Goal: Task Accomplishment & Management: Use online tool/utility

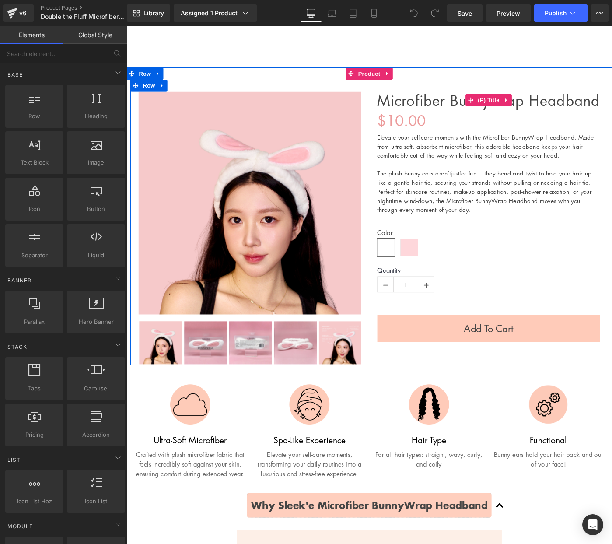
click at [463, 112] on link "Microfiber Bunnywrap Headband" at bounding box center [521, 107] width 243 height 19
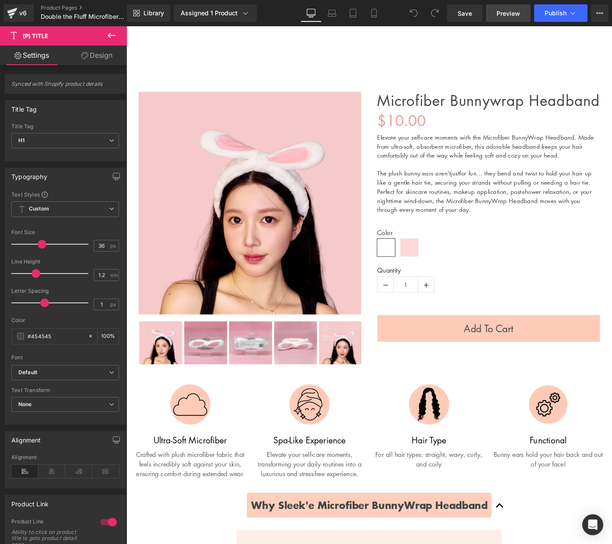
click at [512, 14] on span "Preview" at bounding box center [509, 13] width 24 height 9
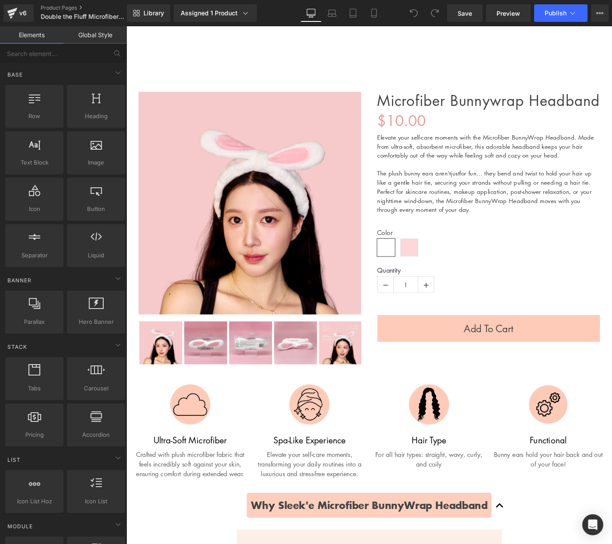
scroll to position [1, 0]
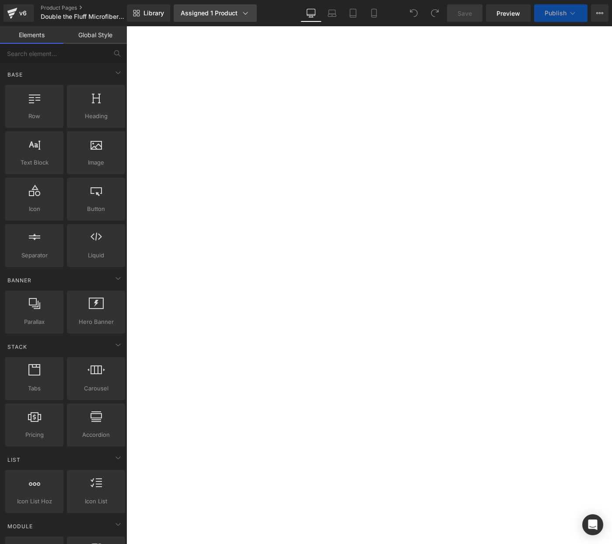
click at [211, 10] on div "Assigned 1 Product" at bounding box center [215, 13] width 69 height 9
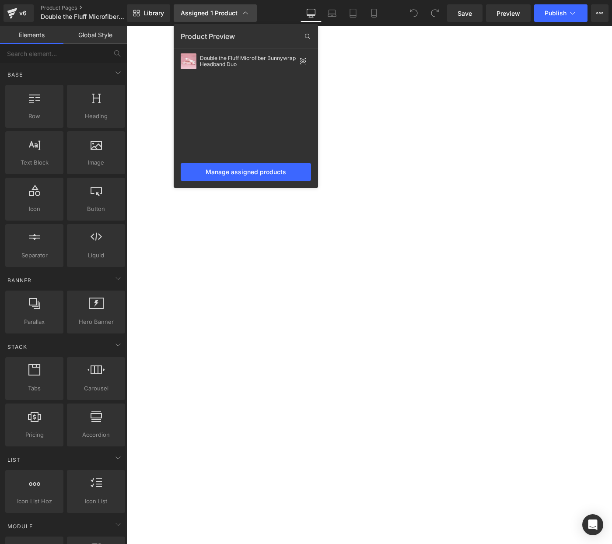
click at [246, 11] on icon at bounding box center [245, 13] width 9 height 9
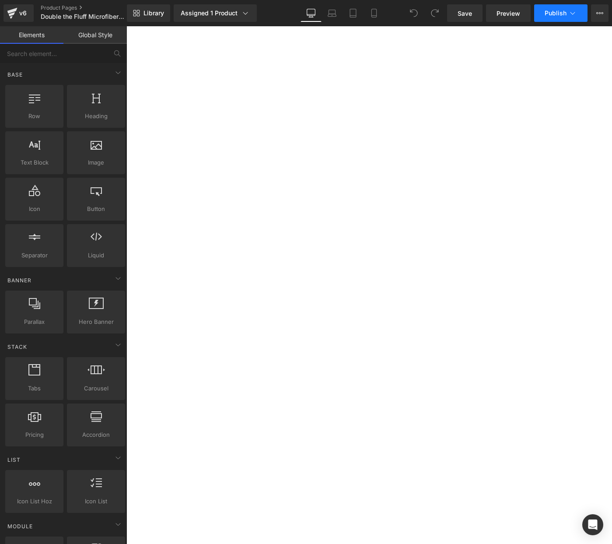
click at [557, 15] on span "Publish" at bounding box center [556, 13] width 22 height 7
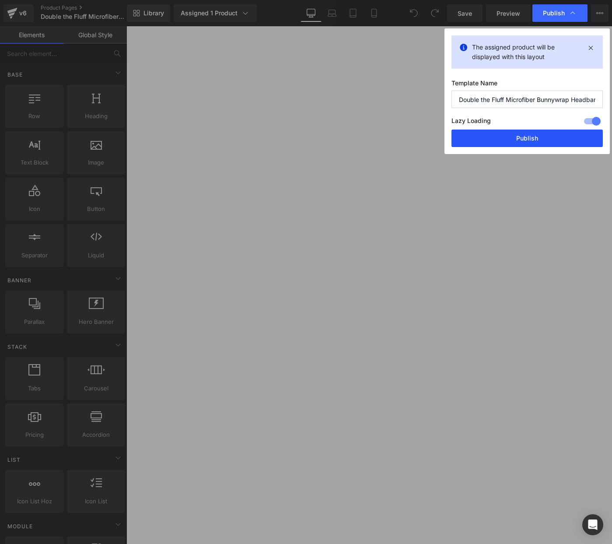
click at [527, 142] on button "Publish" at bounding box center [527, 139] width 151 height 18
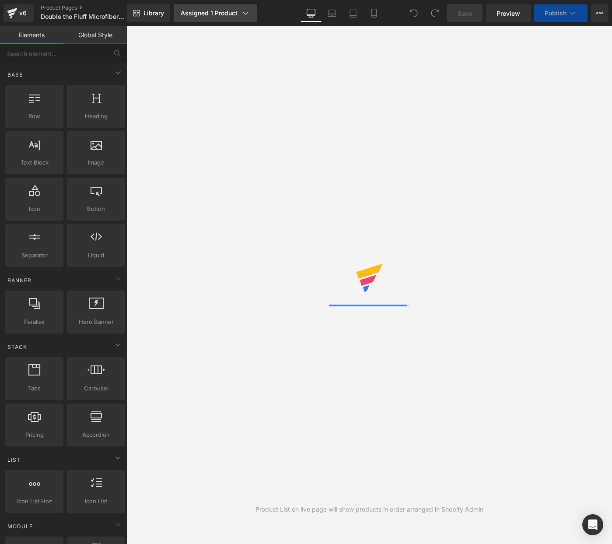
click at [229, 8] on link "Assigned 1 Product" at bounding box center [215, 13] width 83 height 18
click at [240, 15] on div "Assigned 1 Product" at bounding box center [215, 13] width 69 height 9
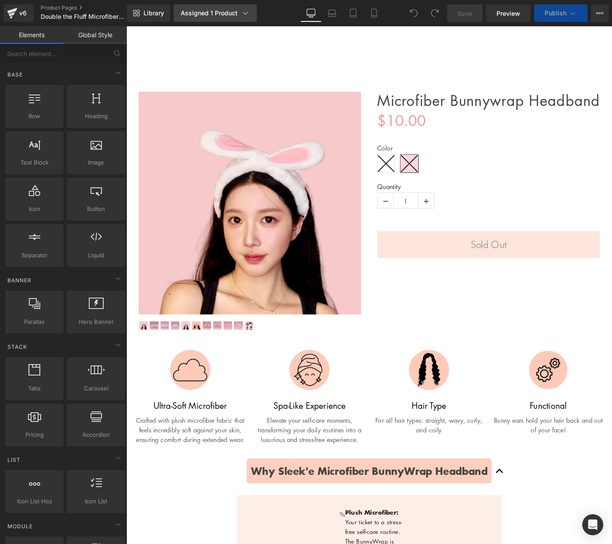
click at [245, 13] on icon at bounding box center [245, 13] width 9 height 9
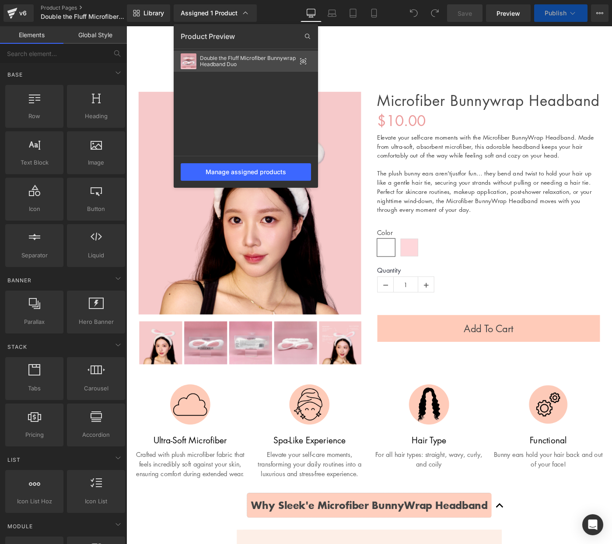
click at [267, 65] on div "Double the Fluff Microfiber Bunnywrap Headband Duo" at bounding box center [248, 61] width 96 height 12
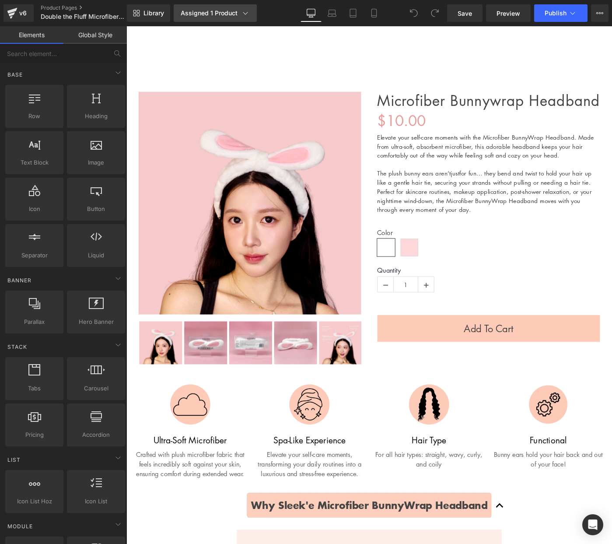
click at [247, 11] on icon at bounding box center [245, 13] width 9 height 9
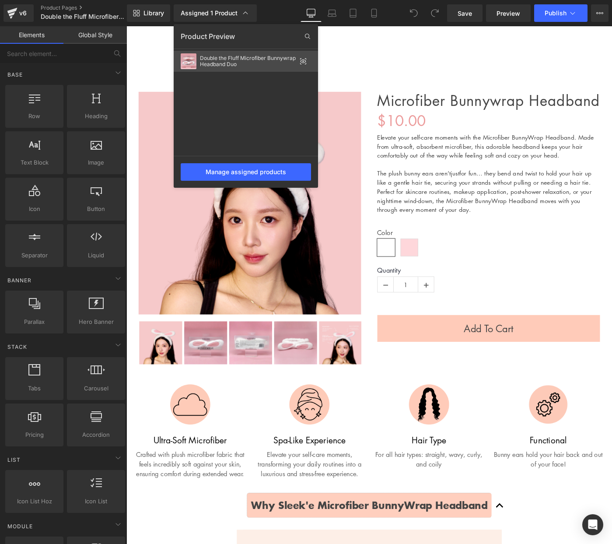
click at [302, 60] on icon at bounding box center [303, 61] width 7 height 7
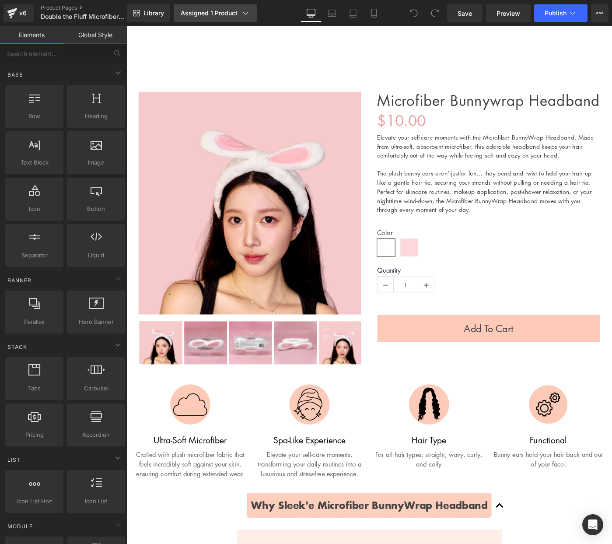
click at [230, 16] on div "Assigned 1 Product" at bounding box center [215, 13] width 69 height 9
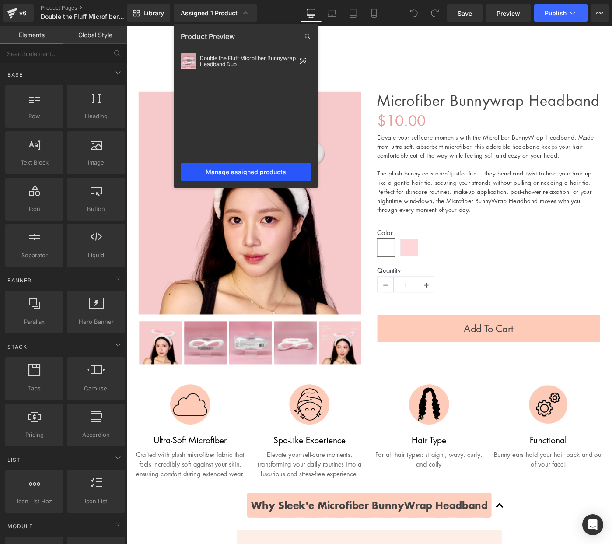
click at [272, 171] on div "Manage assigned products" at bounding box center [246, 172] width 130 height 18
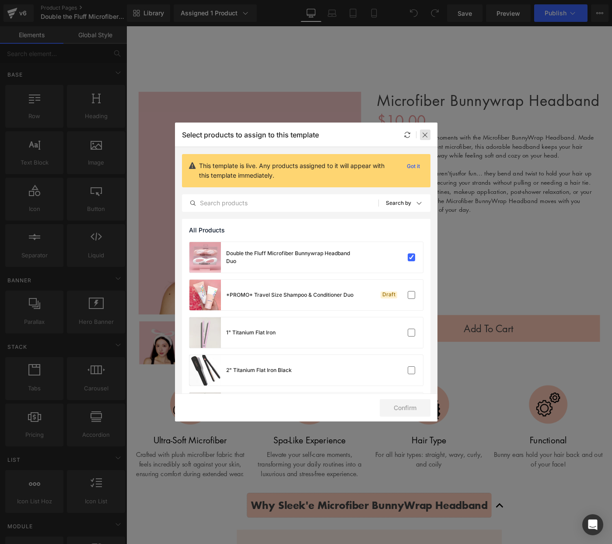
click at [422, 134] on icon at bounding box center [425, 134] width 7 height 7
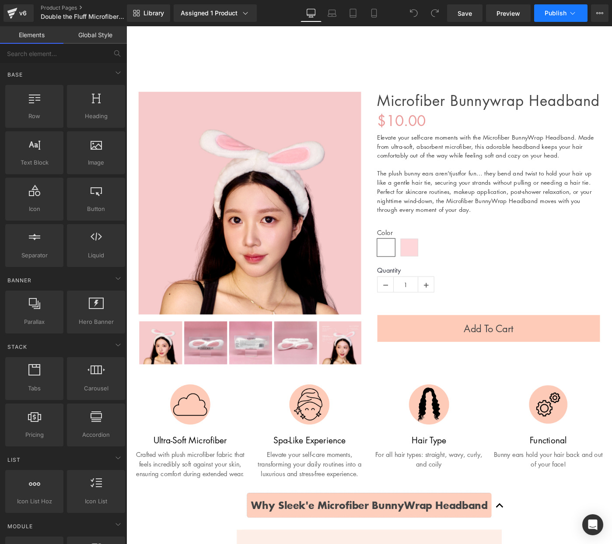
click at [554, 14] on span "Publish" at bounding box center [556, 13] width 22 height 7
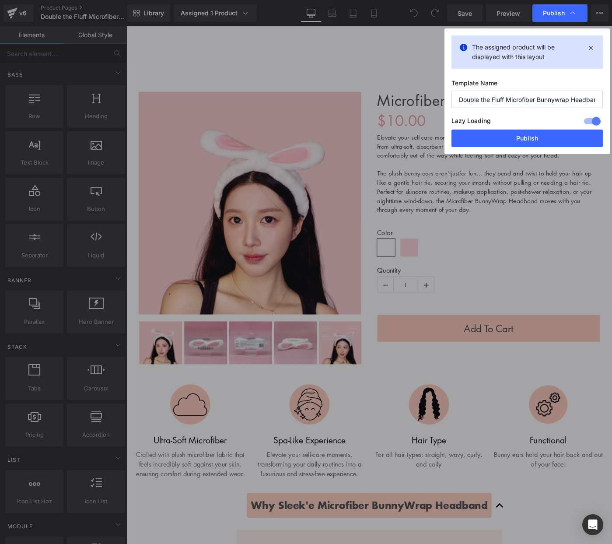
click at [527, 152] on div "The assigned product will be displayed with this layout Template Name Double th…" at bounding box center [527, 91] width 165 height 126
drag, startPoint x: 526, startPoint y: 142, endPoint x: 570, endPoint y: 123, distance: 47.1
click at [547, 126] on div "The assigned product will be displayed with this layout Template Name Double th…" at bounding box center [527, 91] width 165 height 126
drag, startPoint x: 590, startPoint y: 121, endPoint x: 571, endPoint y: 131, distance: 21.3
click at [590, 121] on div at bounding box center [592, 121] width 21 height 14
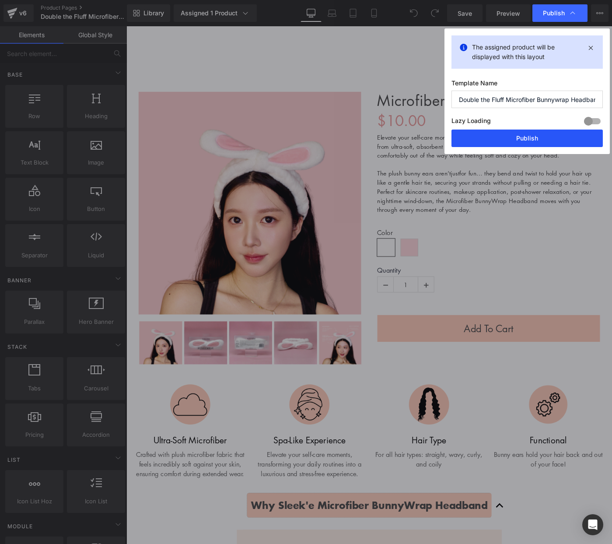
click at [563, 135] on button "Publish" at bounding box center [527, 139] width 151 height 18
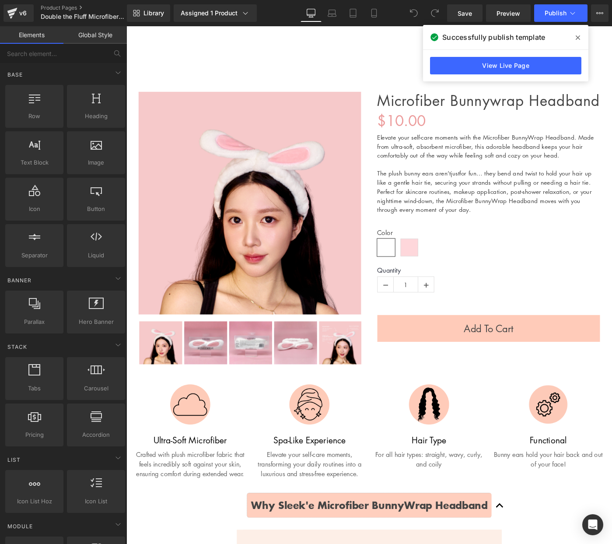
click at [570, 39] on div "Successfully publish template" at bounding box center [505, 37] width 165 height 25
click at [575, 39] on span at bounding box center [578, 38] width 14 height 14
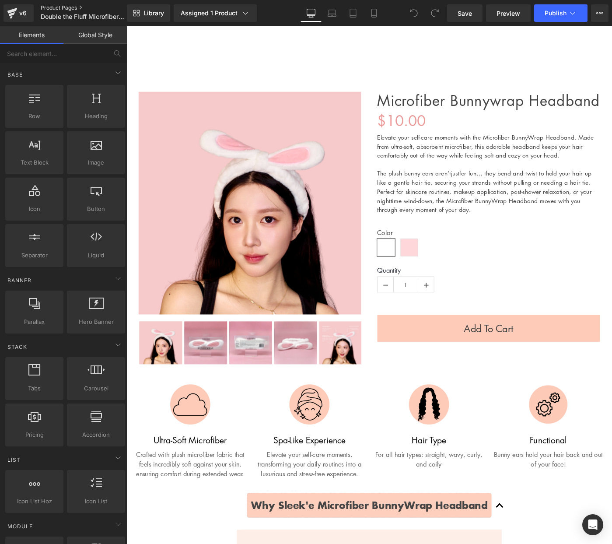
click at [70, 7] on link "Product Pages" at bounding box center [91, 7] width 101 height 7
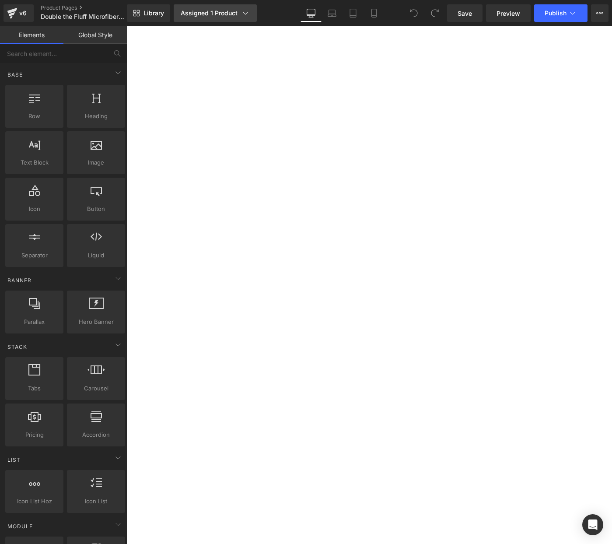
click at [220, 18] on link "Assigned 1 Product" at bounding box center [215, 13] width 83 height 18
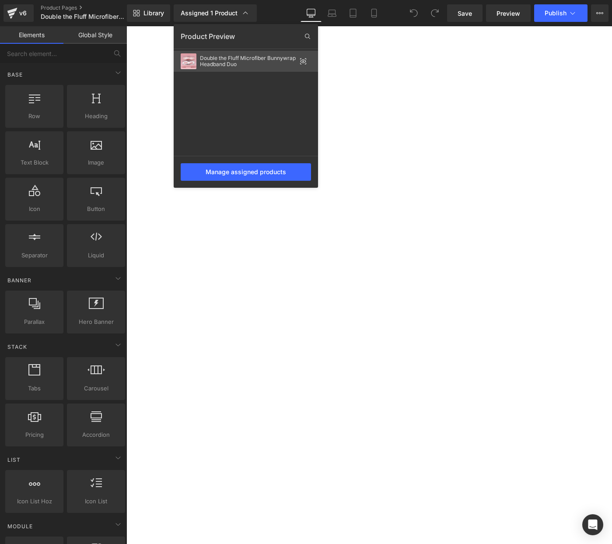
click at [249, 64] on div "Double the Fluff Microfiber Bunnywrap Headband Duo" at bounding box center [248, 61] width 96 height 12
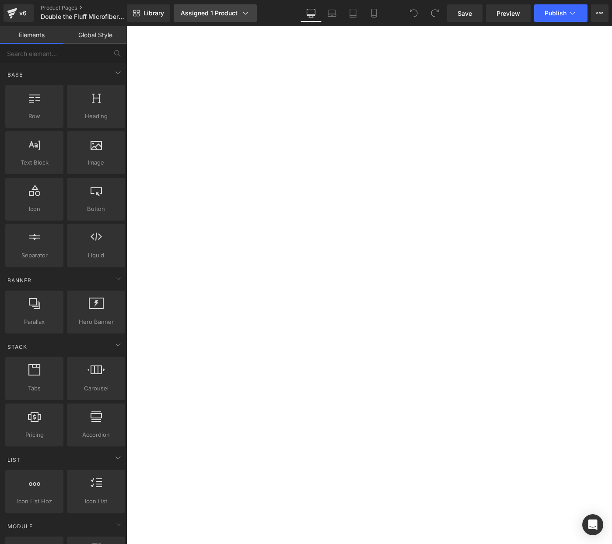
click at [219, 11] on div "Assigned 1 Product" at bounding box center [215, 13] width 69 height 9
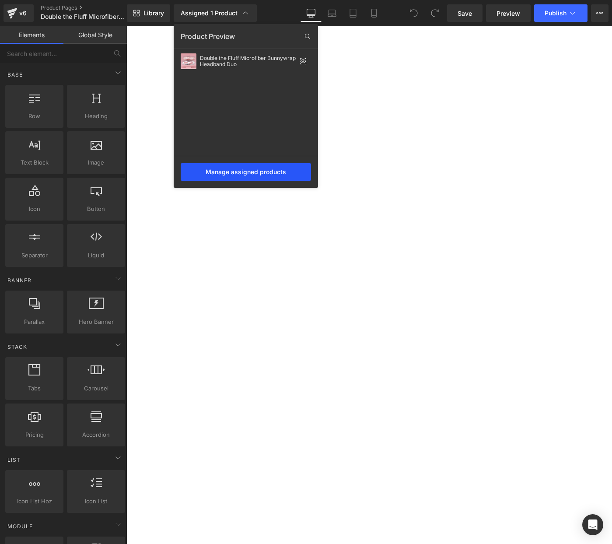
click at [269, 178] on div "Manage assigned products" at bounding box center [246, 172] width 130 height 18
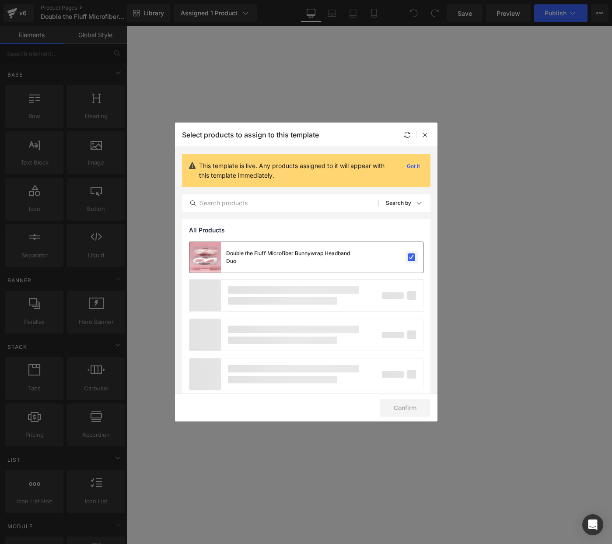
click at [408, 257] on label at bounding box center [412, 257] width 8 height 8
click at [412, 257] on input "checkbox" at bounding box center [412, 257] width 0 height 0
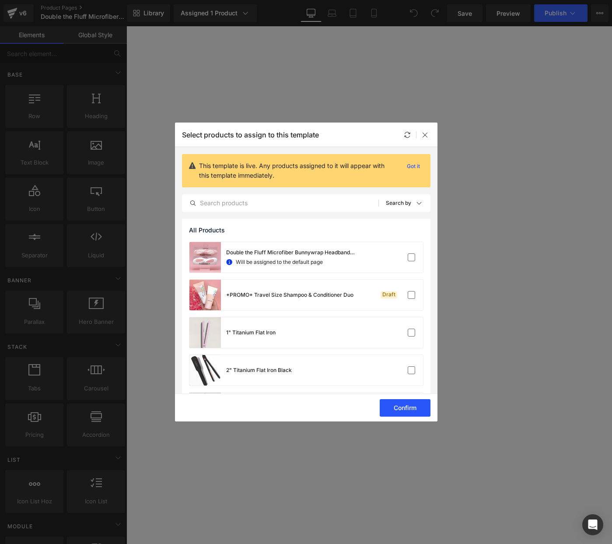
click at [411, 410] on button "Confirm" at bounding box center [405, 408] width 51 height 18
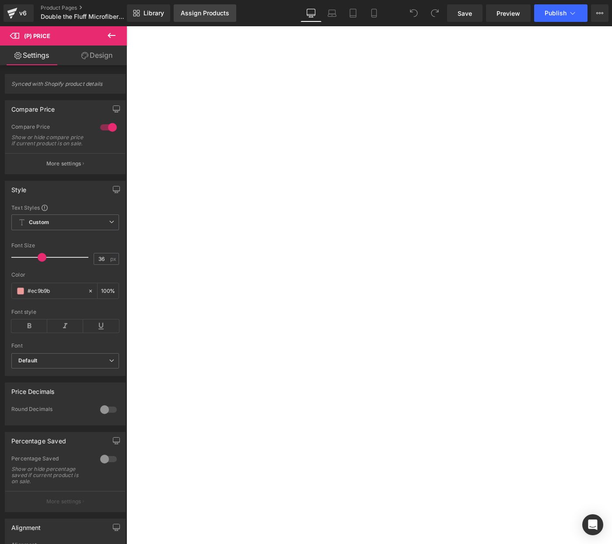
click at [203, 13] on div "Assign Products" at bounding box center [205, 13] width 49 height 7
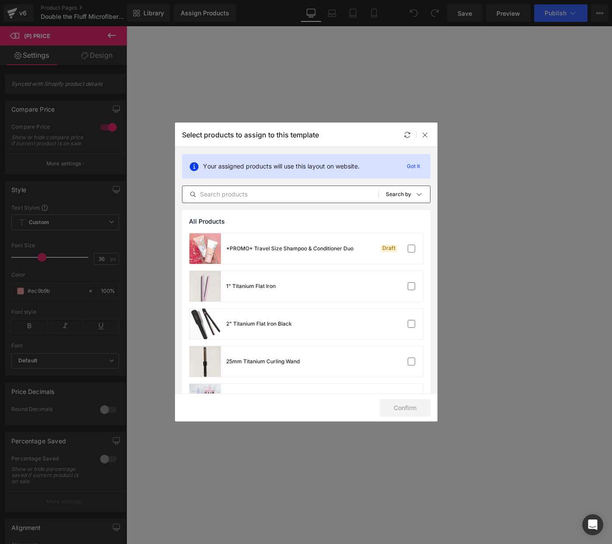
click at [272, 199] on input "text" at bounding box center [280, 194] width 196 height 11
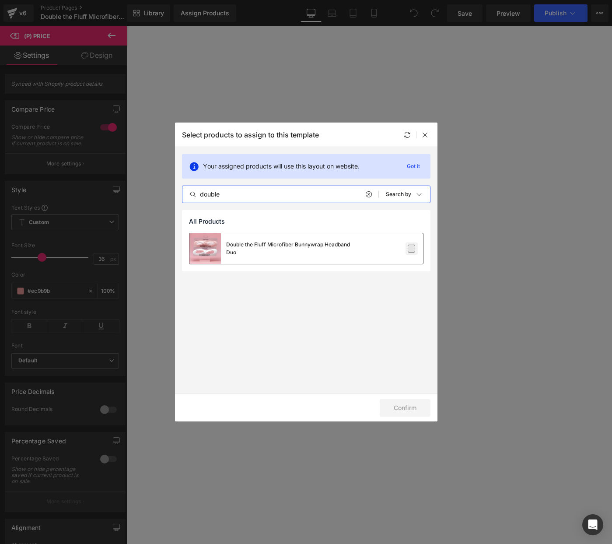
type input "double"
click at [405, 247] on div at bounding box center [396, 248] width 39 height 9
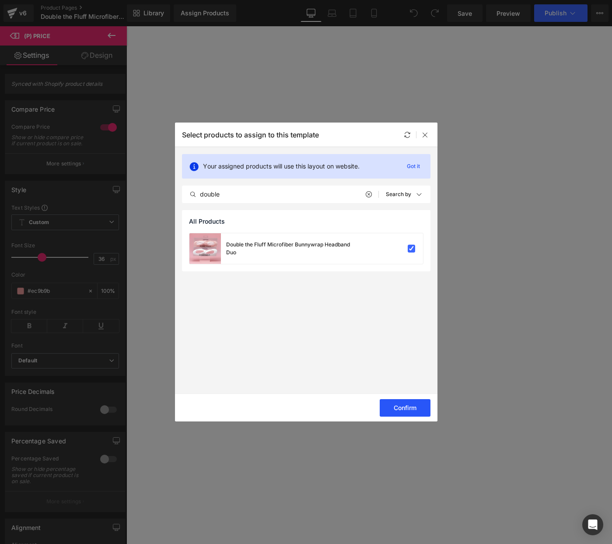
click at [408, 411] on button "Confirm" at bounding box center [405, 408] width 51 height 18
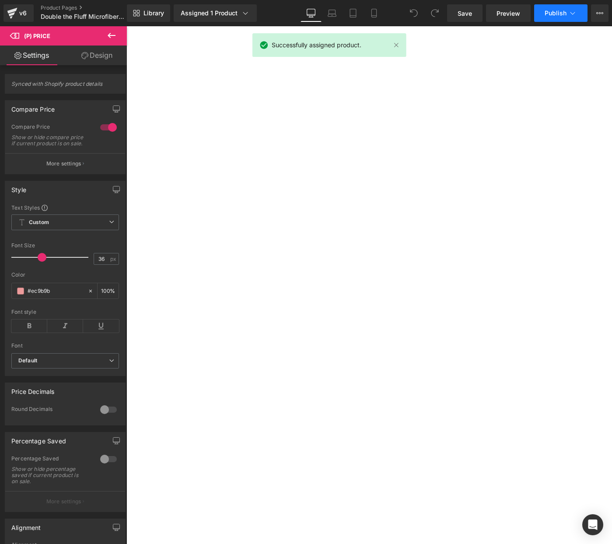
click at [558, 12] on span "Publish" at bounding box center [556, 13] width 22 height 7
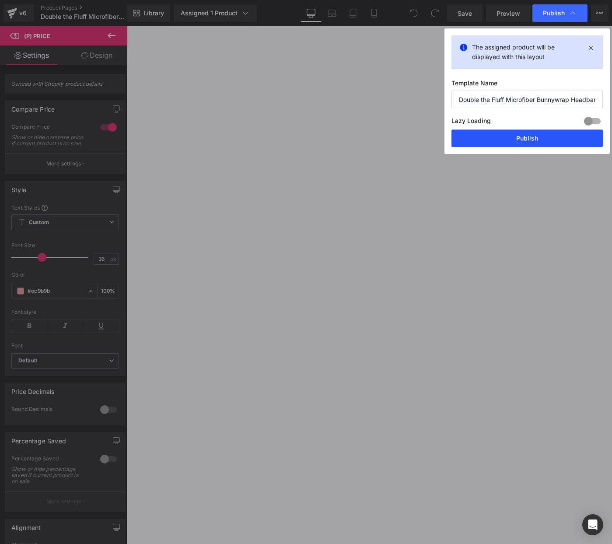
click at [502, 140] on button "Publish" at bounding box center [527, 139] width 151 height 18
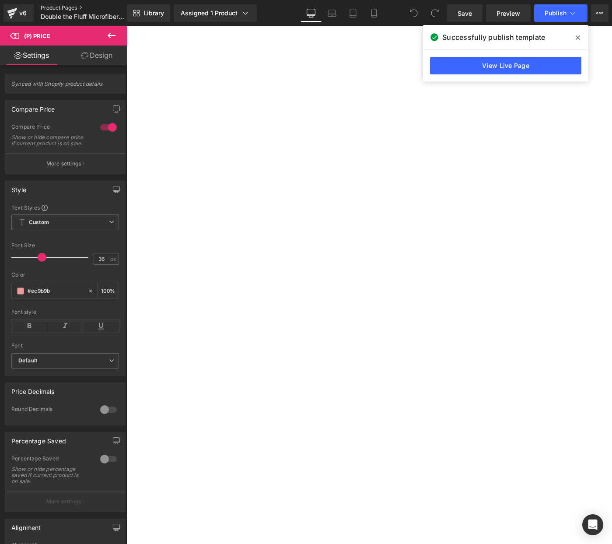
click at [44, 7] on link "Product Pages" at bounding box center [91, 7] width 101 height 7
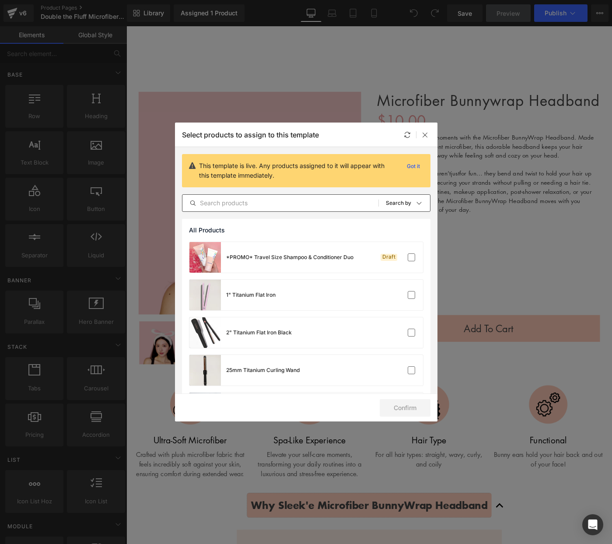
click at [312, 204] on input "text" at bounding box center [280, 203] width 196 height 11
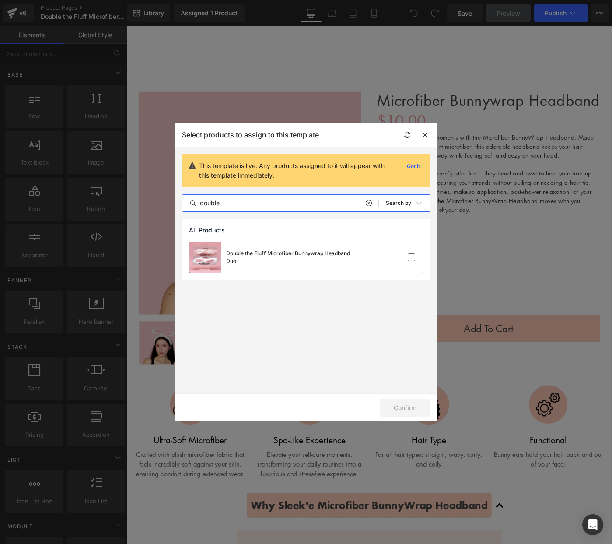
type input "double"
click at [403, 258] on div at bounding box center [396, 257] width 39 height 9
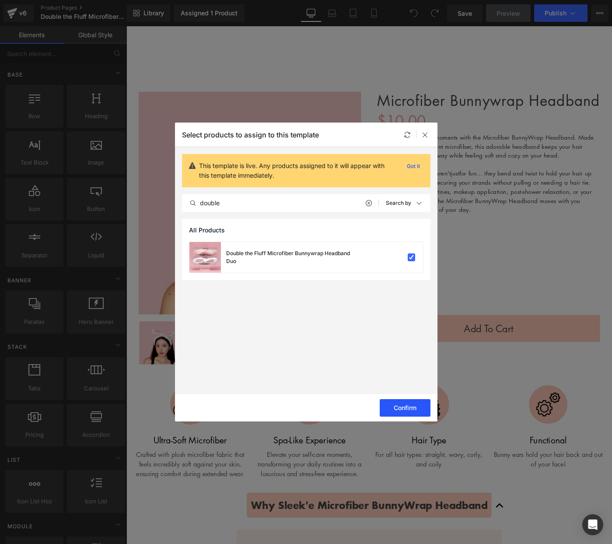
click at [412, 408] on button "Confirm" at bounding box center [405, 408] width 51 height 18
click at [422, 133] on icon at bounding box center [425, 134] width 7 height 7
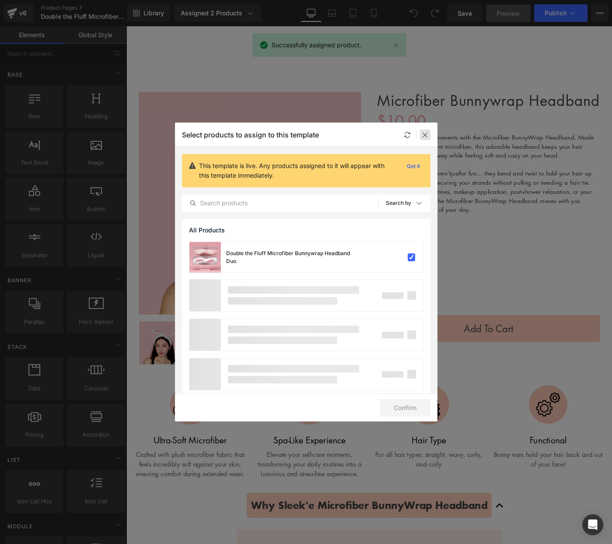
click at [426, 132] on icon at bounding box center [425, 134] width 7 height 7
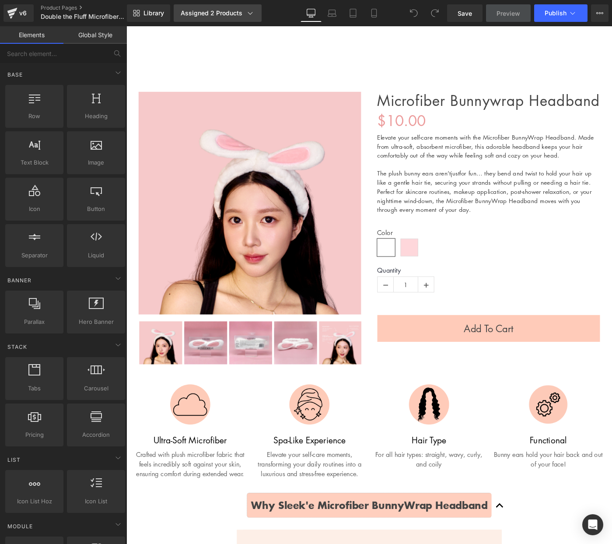
click at [211, 18] on link "Assigned 2 Products" at bounding box center [218, 13] width 88 height 18
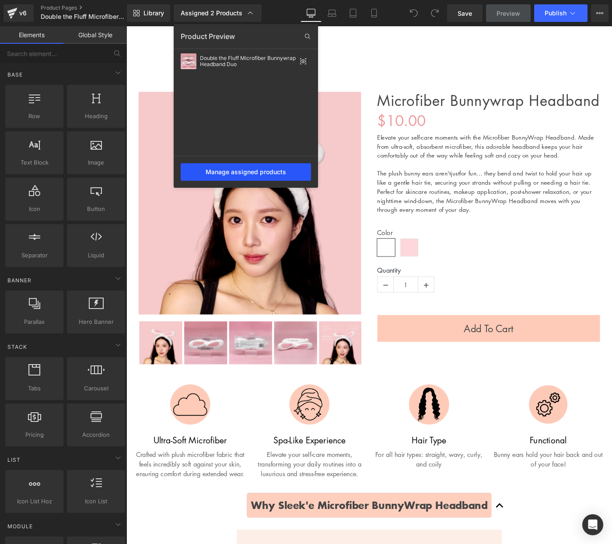
click at [266, 173] on div "Manage assigned products" at bounding box center [246, 172] width 130 height 18
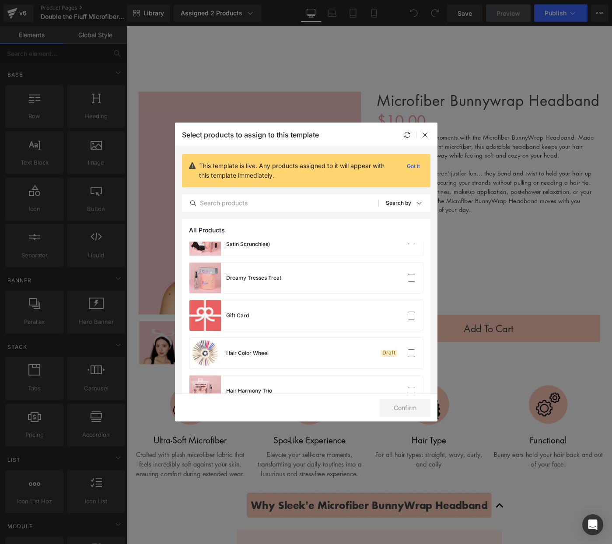
scroll to position [841, 0]
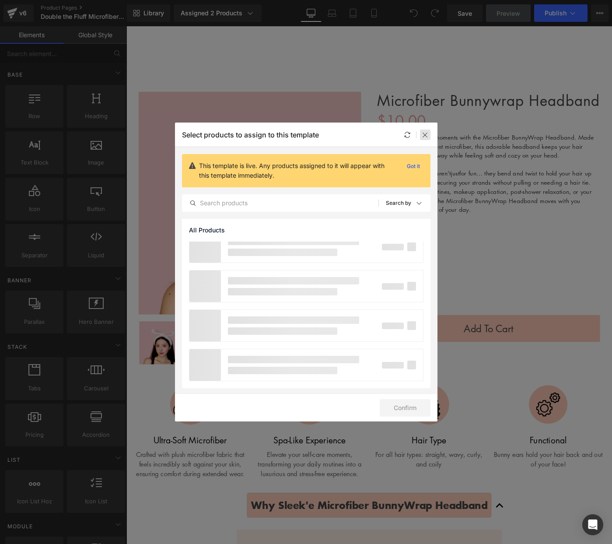
click at [429, 130] on div at bounding box center [425, 135] width 11 height 11
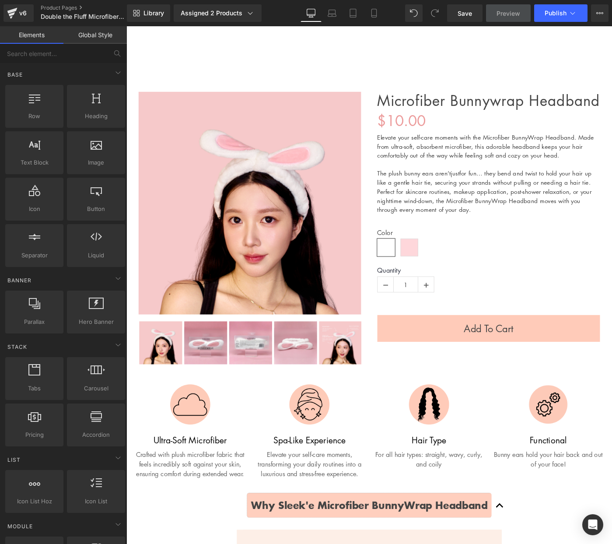
drag, startPoint x: 439, startPoint y: 148, endPoint x: 289, endPoint y: 60, distance: 174.2
click at [439, 135] on span "(P) Price" at bounding box center [426, 129] width 25 height 11
click at [292, 60] on div "Hair Care Hair Care Hair Wash Silk'e Repair Therapy Shampoo Silk'e Repair Thera…" at bounding box center [391, 59] width 530 height 26
click at [463, 12] on span "Save" at bounding box center [465, 13] width 14 height 9
click at [507, 15] on span "Preview" at bounding box center [509, 13] width 24 height 9
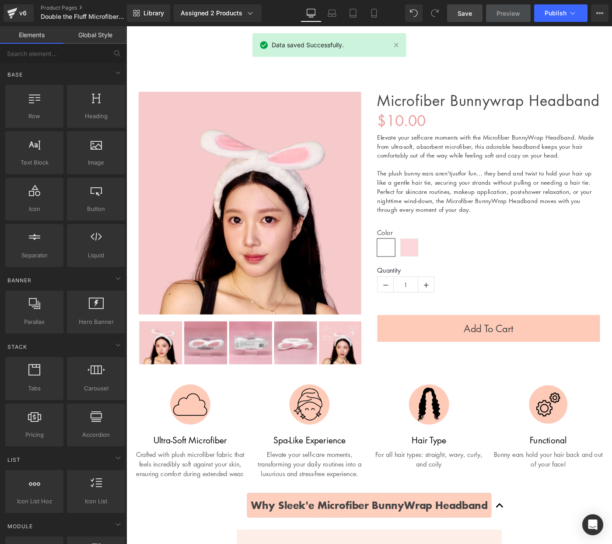
click at [508, 9] on span "Preview" at bounding box center [509, 13] width 24 height 9
click at [510, 11] on span "Preview" at bounding box center [509, 13] width 24 height 9
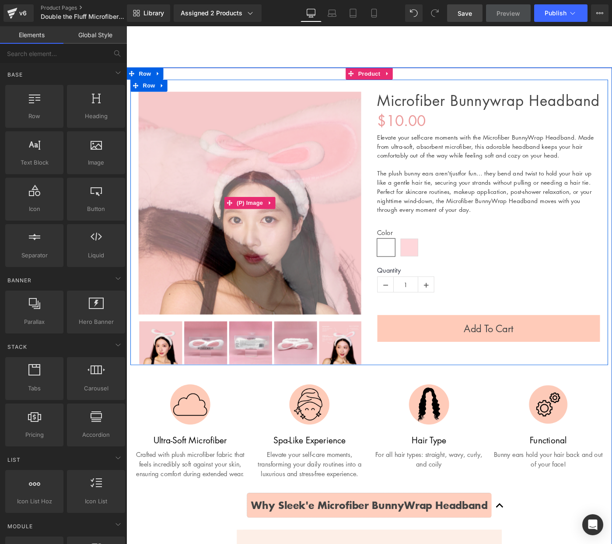
drag, startPoint x: 305, startPoint y: 169, endPoint x: 345, endPoint y: 66, distance: 110.7
click at [305, 169] on img at bounding box center [140, 350] width 882 height 882
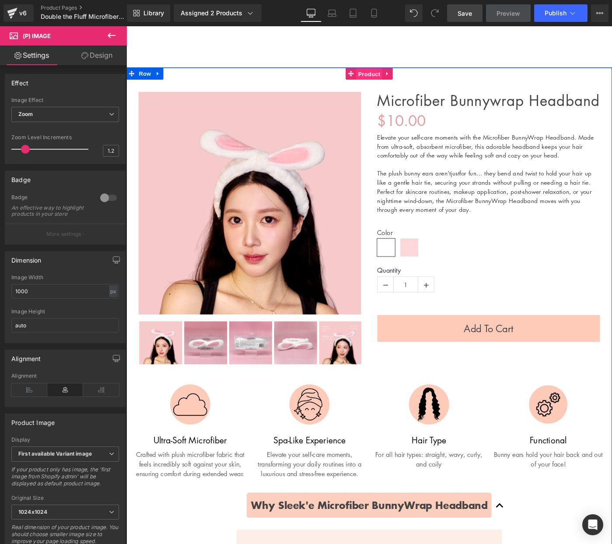
click at [381, 80] on span "Product" at bounding box center [391, 78] width 28 height 13
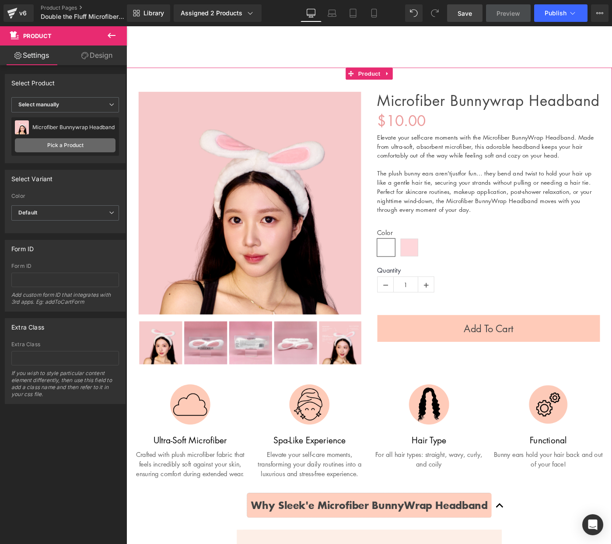
click at [59, 142] on link "Pick a Product" at bounding box center [65, 145] width 101 height 14
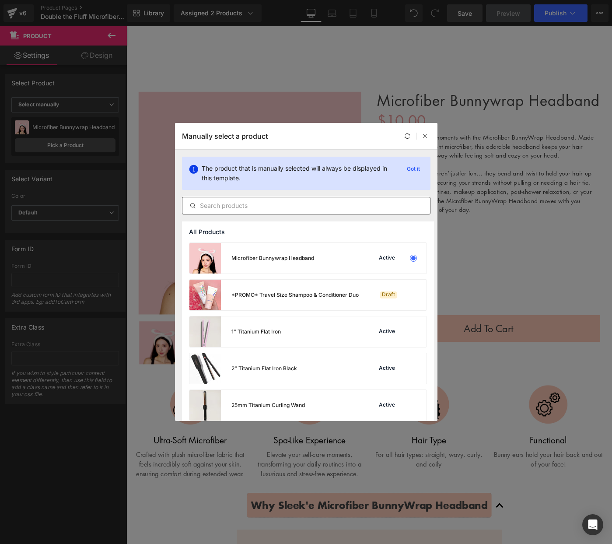
click at [300, 209] on input "text" at bounding box center [306, 205] width 248 height 11
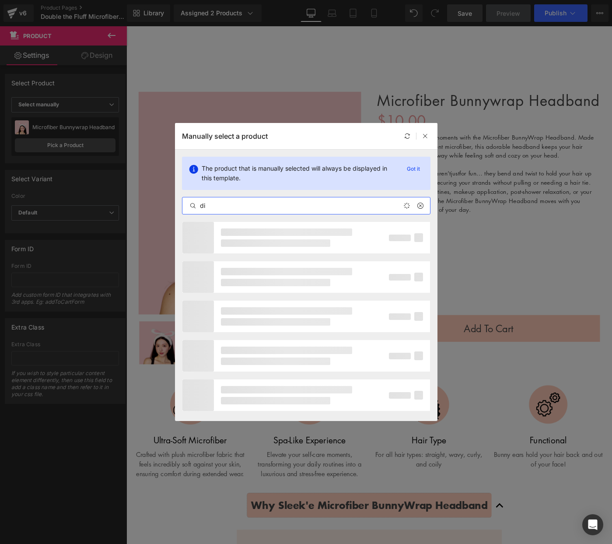
type input "d"
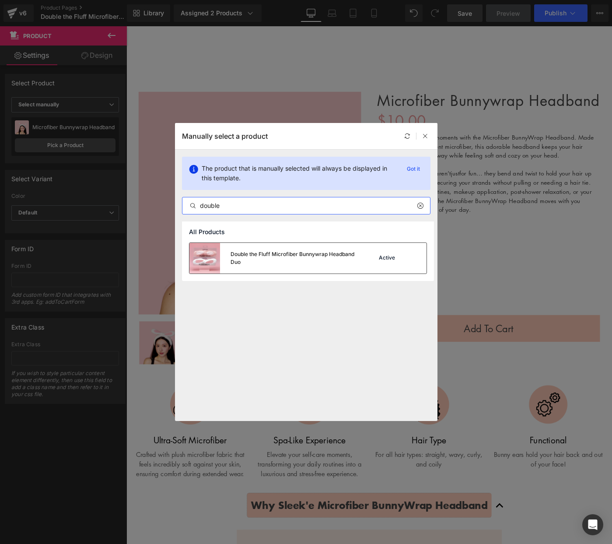
type input "double"
click at [306, 263] on div "Double the Fluff Microfiber Bunnywrap Headband Duo" at bounding box center [296, 258] width 130 height 16
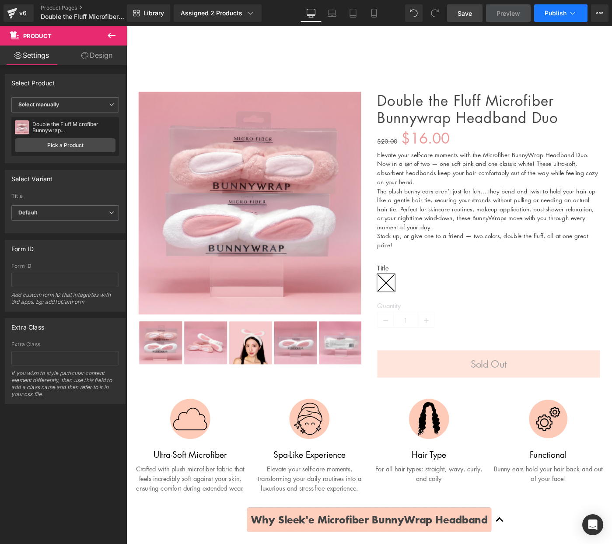
click at [551, 17] on span "Publish" at bounding box center [556, 13] width 22 height 7
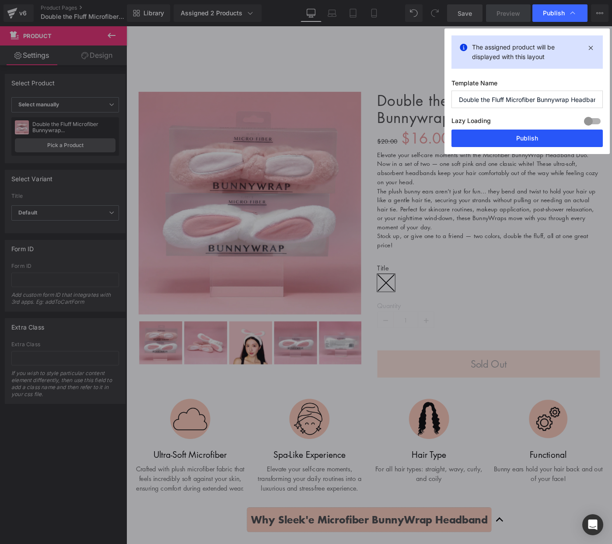
click at [523, 142] on button "Publish" at bounding box center [527, 139] width 151 height 18
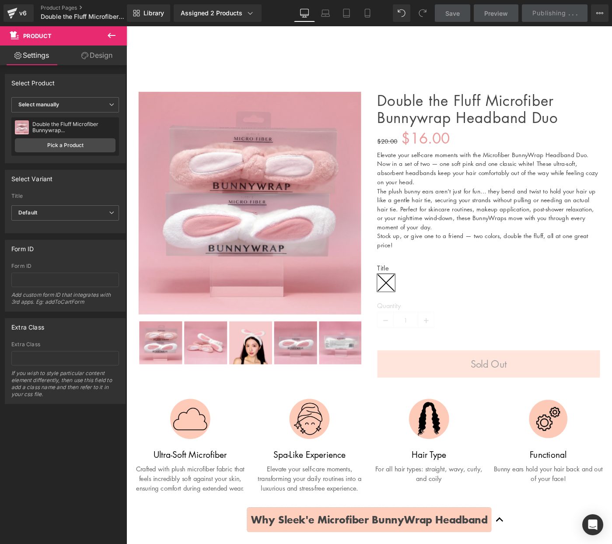
scroll to position [0, 0]
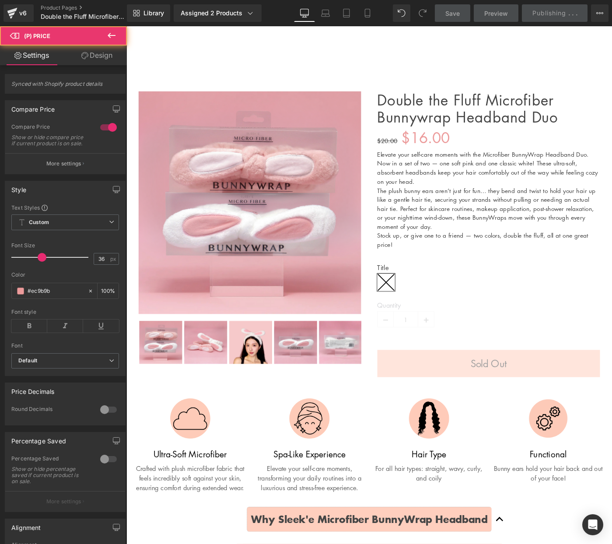
click at [559, 153] on div "$20.00 $16.00" at bounding box center [521, 148] width 243 height 26
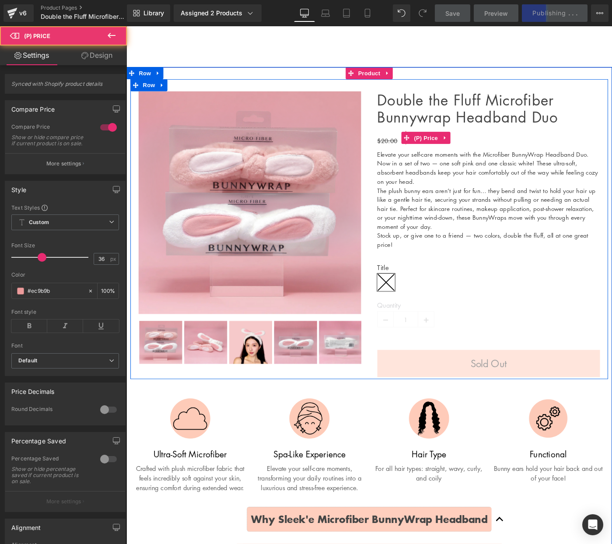
scroll to position [0, 0]
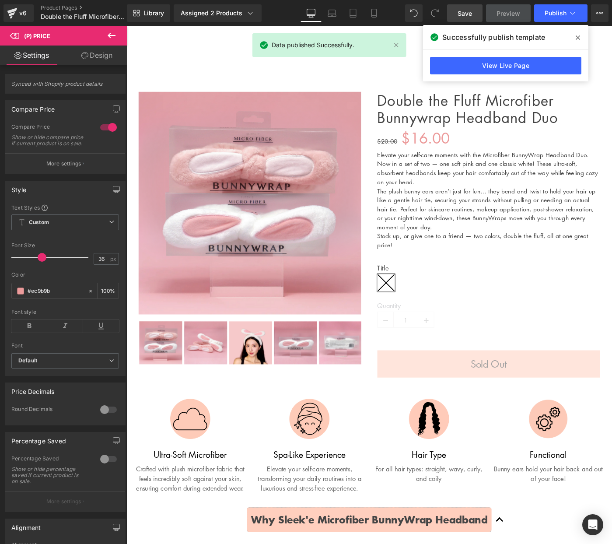
click at [580, 39] on span at bounding box center [578, 38] width 14 height 14
